Goal: Task Accomplishment & Management: Use online tool/utility

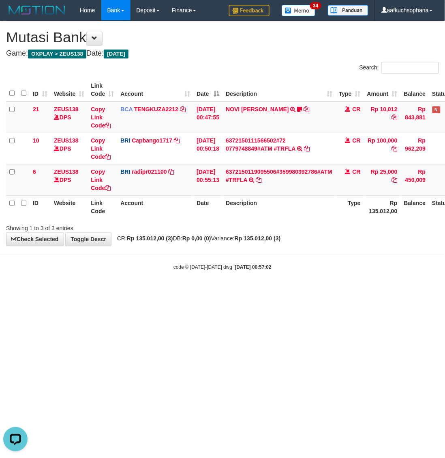
click at [108, 259] on body "Toggle navigation Home Bank Account List Load By Website Group [OXPLAY] ZEUS138…" at bounding box center [222, 145] width 445 height 291
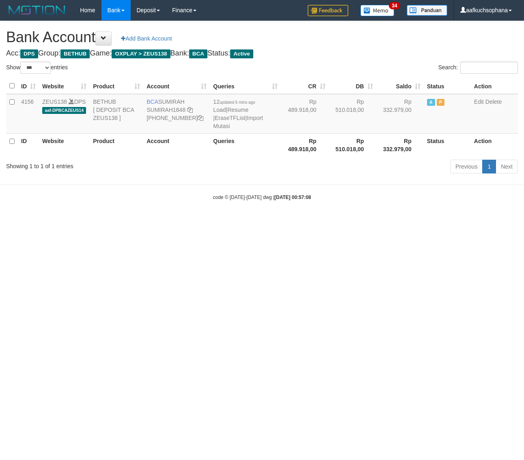
select select "***"
drag, startPoint x: 393, startPoint y: 262, endPoint x: 522, endPoint y: 200, distance: 144.1
click at [424, 221] on html "Toggle navigation Home Bank Account List Load By Website Group [OXPLAY] ZEUS138…" at bounding box center [262, 110] width 524 height 221
click at [253, 118] on link "Import Mutasi" at bounding box center [237, 122] width 49 height 15
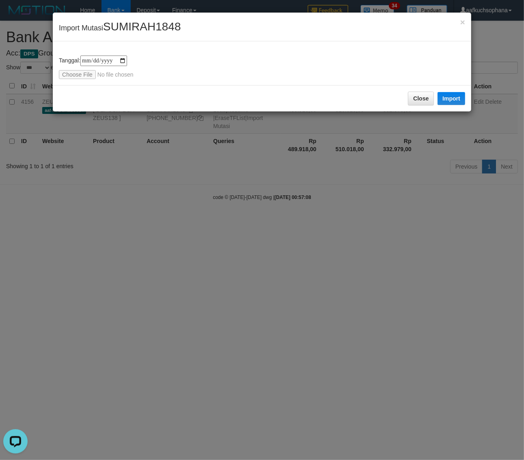
drag, startPoint x: 58, startPoint y: 74, endPoint x: 69, endPoint y: 72, distance: 11.9
click at [58, 74] on div "**********" at bounding box center [262, 63] width 418 height 44
click at [75, 73] on input "file" at bounding box center [112, 74] width 107 height 9
type input "**********"
click at [455, 101] on button "Import" at bounding box center [451, 98] width 28 height 13
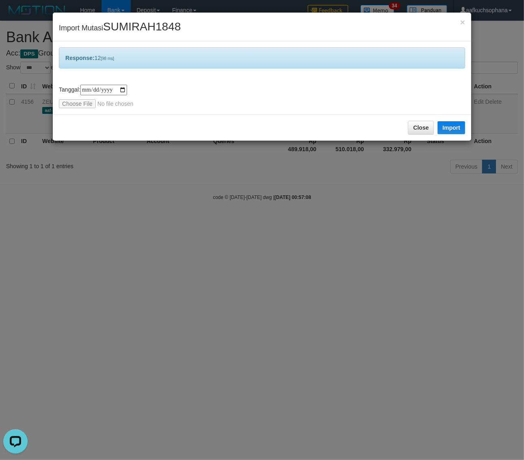
drag, startPoint x: 421, startPoint y: 325, endPoint x: 473, endPoint y: 224, distance: 113.8
click at [449, 290] on div "**********" at bounding box center [262, 230] width 524 height 460
drag, startPoint x: 420, startPoint y: 126, endPoint x: 394, endPoint y: 200, distance: 78.4
click at [420, 126] on button "Close" at bounding box center [421, 128] width 26 height 14
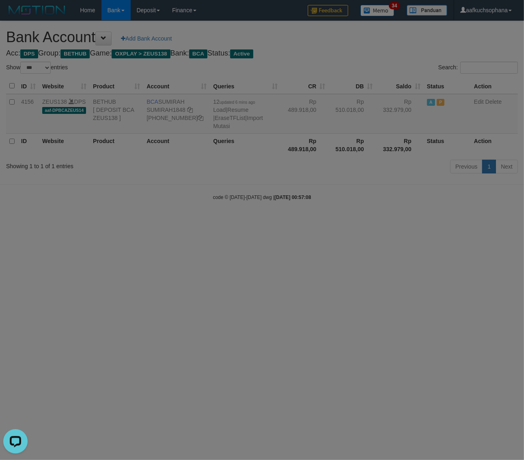
click at [386, 290] on div at bounding box center [262, 230] width 524 height 460
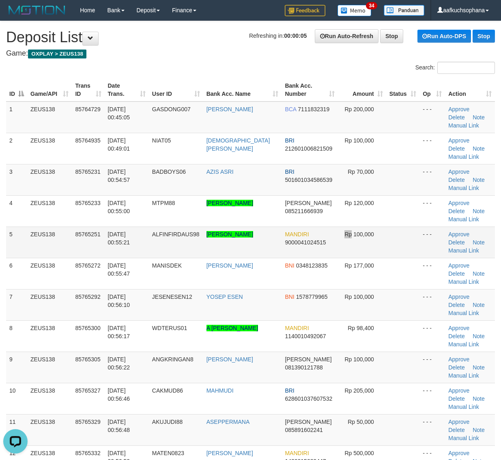
drag, startPoint x: 343, startPoint y: 243, endPoint x: 372, endPoint y: 241, distance: 29.7
click at [351, 244] on td "Rp 100,000" at bounding box center [362, 241] width 48 height 31
drag, startPoint x: 380, startPoint y: 249, endPoint x: 411, endPoint y: 244, distance: 30.4
click at [382, 249] on td "Rp 100,000" at bounding box center [362, 241] width 48 height 31
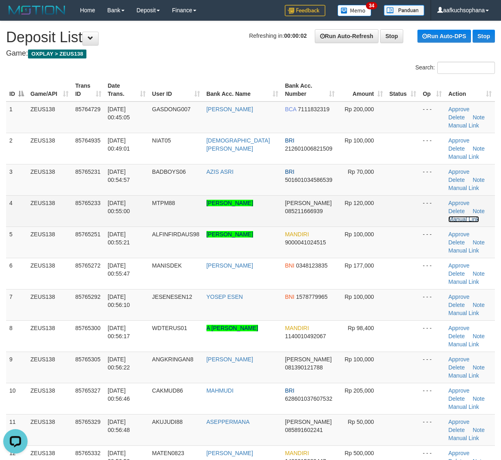
click at [479, 216] on link "Manual Link" at bounding box center [463, 219] width 31 height 6
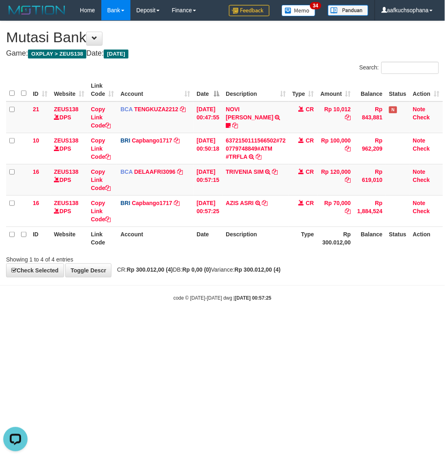
scroll to position [111, 0]
drag, startPoint x: 119, startPoint y: 320, endPoint x: 88, endPoint y: 317, distance: 31.3
click at [97, 318] on body "Toggle navigation Home Bank Account List Load By Website Group [OXPLAY] ZEUS138…" at bounding box center [222, 161] width 445 height 322
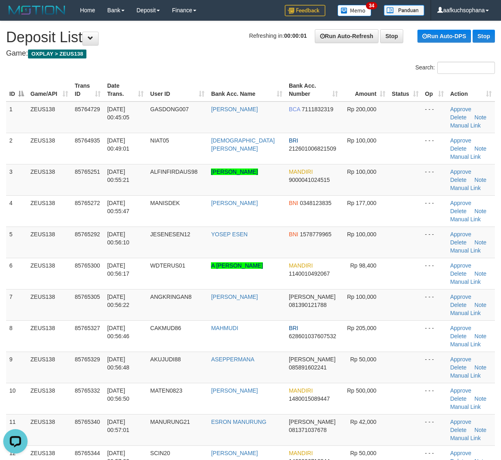
click at [400, 226] on td at bounding box center [405, 241] width 33 height 31
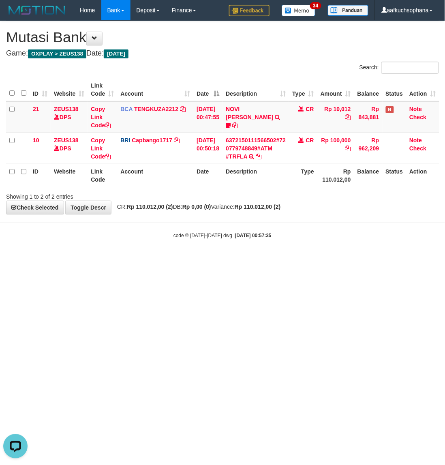
click at [185, 260] on html "Toggle navigation Home Bank Account List Load By Website Group [OXPLAY] ZEUS138…" at bounding box center [222, 130] width 445 height 260
drag, startPoint x: 125, startPoint y: 259, endPoint x: 102, endPoint y: 252, distance: 23.4
click at [104, 252] on body "Toggle navigation Home Bank Account List Load By Website Group [OXPLAY] ZEUS138…" at bounding box center [222, 130] width 445 height 260
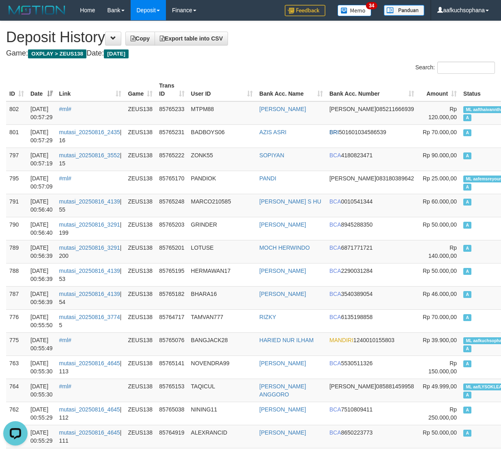
click at [250, 55] on h4 "Game: OXPLAY > ZEUS138 Date: Today" at bounding box center [250, 53] width 489 height 8
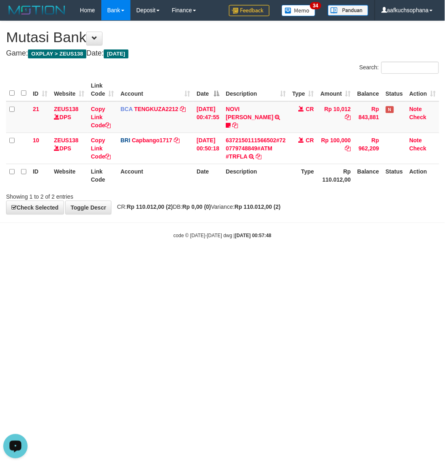
drag, startPoint x: 86, startPoint y: 314, endPoint x: 66, endPoint y: 292, distance: 29.8
click at [84, 260] on html "Toggle navigation Home Bank Account List Load By Website Group [OXPLAY] ZEUS138…" at bounding box center [222, 130] width 445 height 260
drag, startPoint x: 66, startPoint y: 292, endPoint x: 68, endPoint y: 288, distance: 4.5
click at [68, 260] on html "Toggle navigation Home Bank Account List Load By Website Group [OXPLAY] ZEUS138…" at bounding box center [222, 130] width 445 height 260
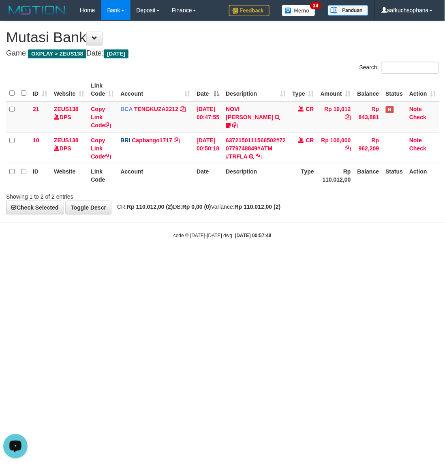
click at [99, 260] on html "Toggle navigation Home Bank Account List Load By Website Group [OXPLAY] ZEUS138…" at bounding box center [222, 130] width 445 height 260
click at [95, 260] on html "Toggle navigation Home Bank Account List Load By Website Group [OXPLAY] ZEUS138…" at bounding box center [222, 130] width 445 height 260
